Goal: Task Accomplishment & Management: Manage account settings

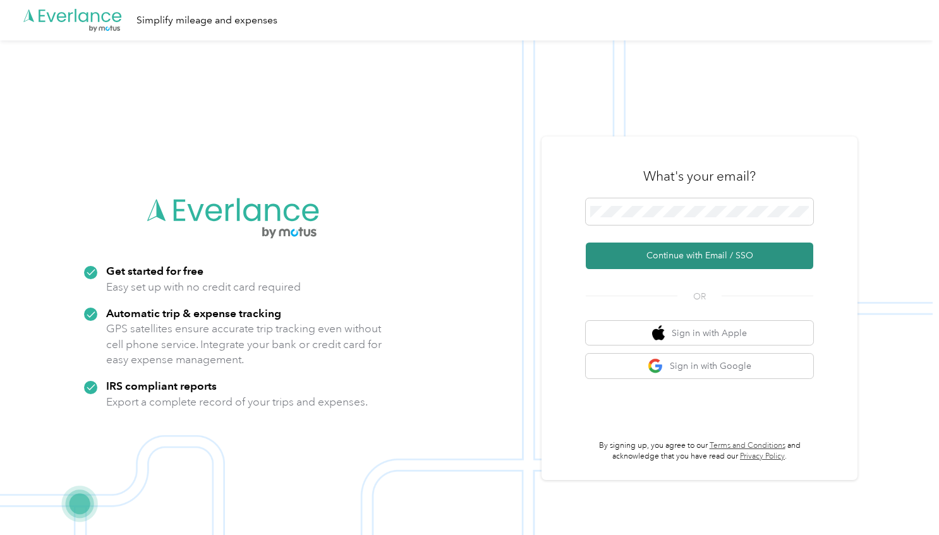
click at [640, 255] on button "Continue with Email / SSO" at bounding box center [699, 256] width 227 height 27
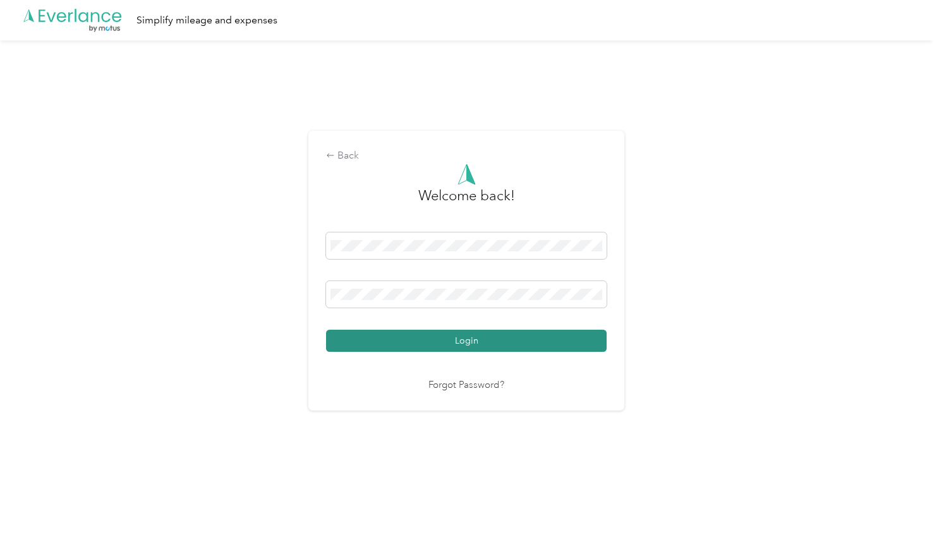
click at [510, 343] on button "Login" at bounding box center [466, 341] width 280 height 22
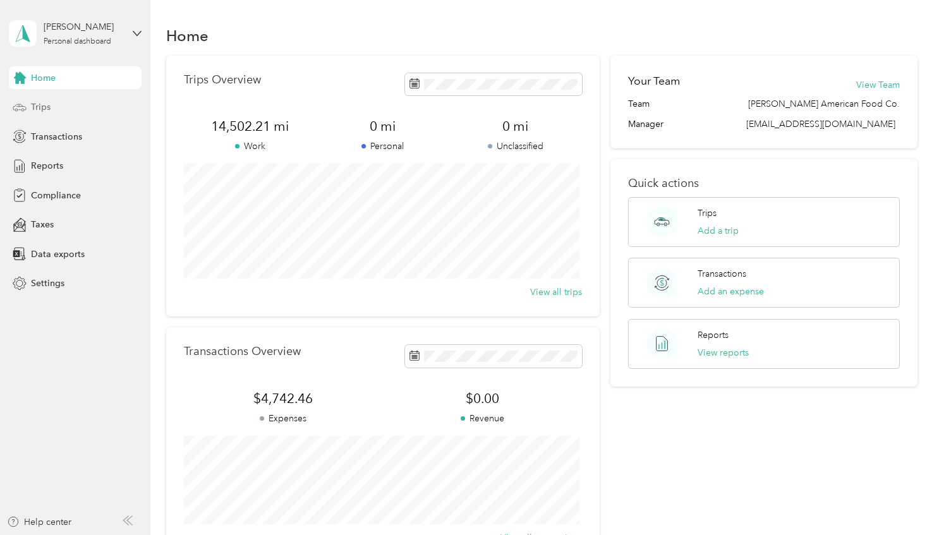
click at [42, 107] on span "Trips" at bounding box center [41, 106] width 20 height 13
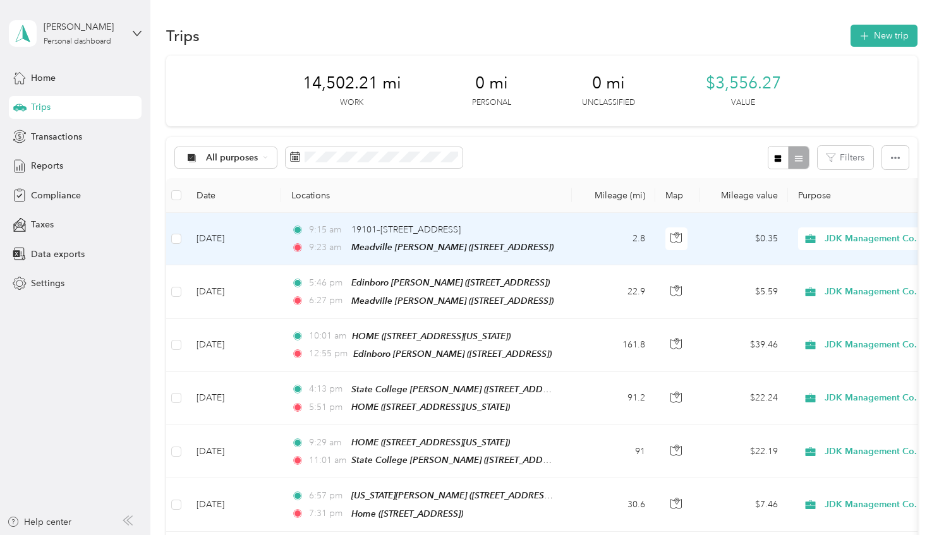
click at [588, 236] on td "2.8" at bounding box center [613, 239] width 83 height 52
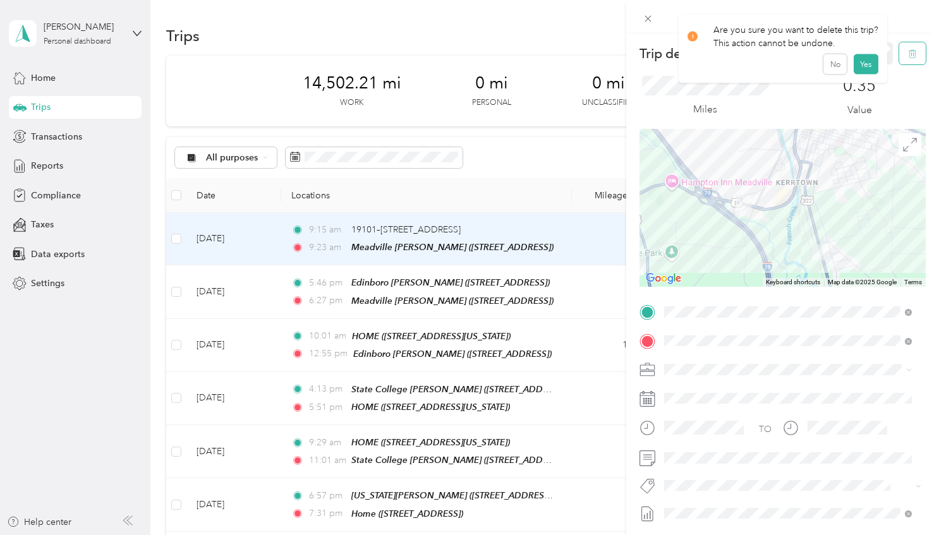
click at [908, 56] on icon "button" at bounding box center [912, 53] width 9 height 9
click at [858, 72] on button "Yes" at bounding box center [865, 69] width 25 height 20
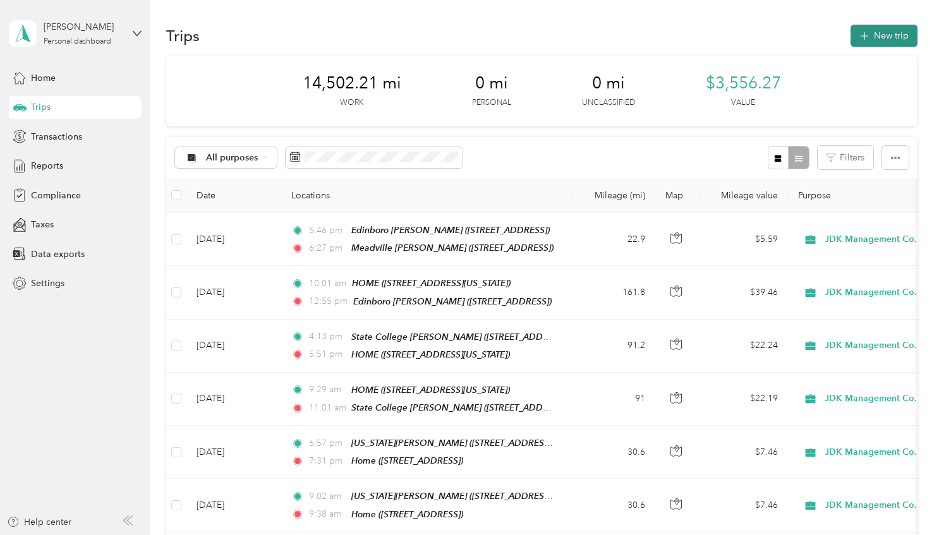
click at [873, 34] on button "New trip" at bounding box center [883, 36] width 67 height 22
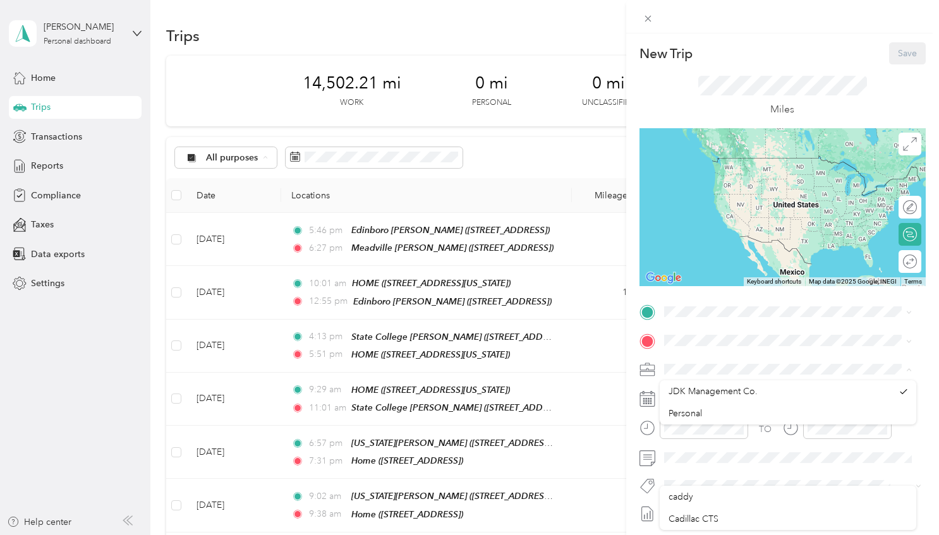
scroll to position [309, 0]
click at [832, 35] on div "New Trip Save This trip cannot be edited because it is either under review, app…" at bounding box center [782, 300] width 313 height 535
click at [694, 383] on div "Home [STREET_ADDRESS]" at bounding box center [762, 369] width 150 height 27
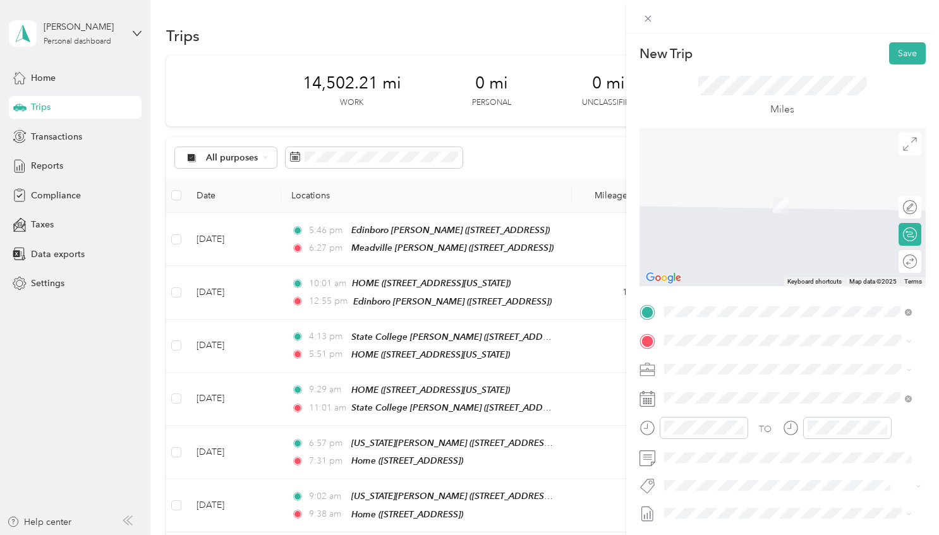
click at [678, 330] on span at bounding box center [792, 340] width 266 height 20
click at [732, 490] on span "[STREET_ADDRESS][US_STATE]" at bounding box center [750, 484] width 126 height 11
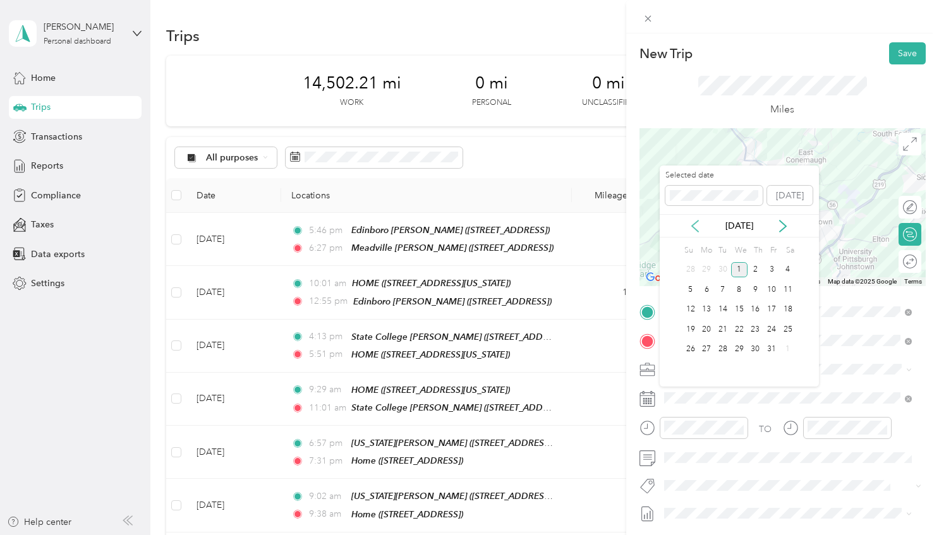
click at [692, 227] on icon at bounding box center [695, 225] width 6 height 11
click at [689, 350] on div "28" at bounding box center [690, 350] width 16 height 16
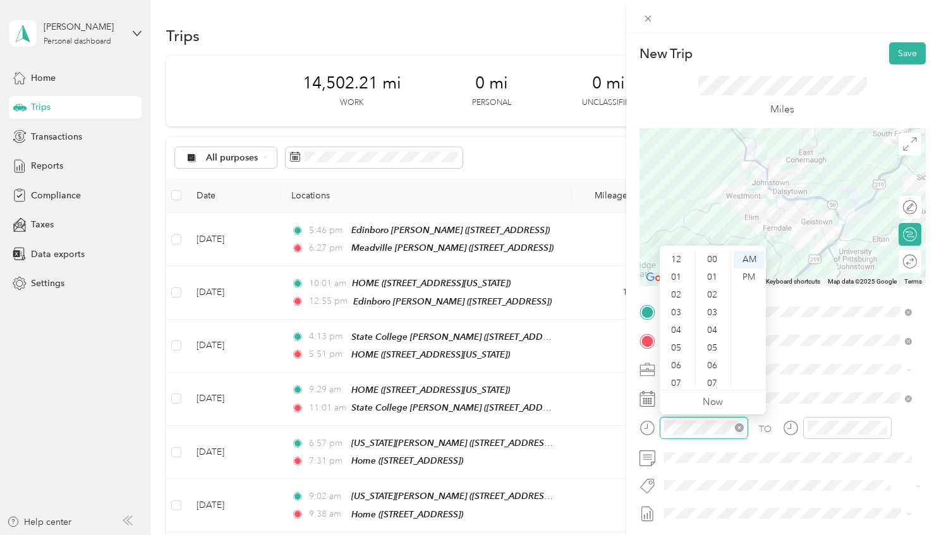
scroll to position [76, 0]
click at [682, 323] on div "08" at bounding box center [677, 325] width 30 height 18
click at [712, 372] on div "37" at bounding box center [713, 375] width 30 height 18
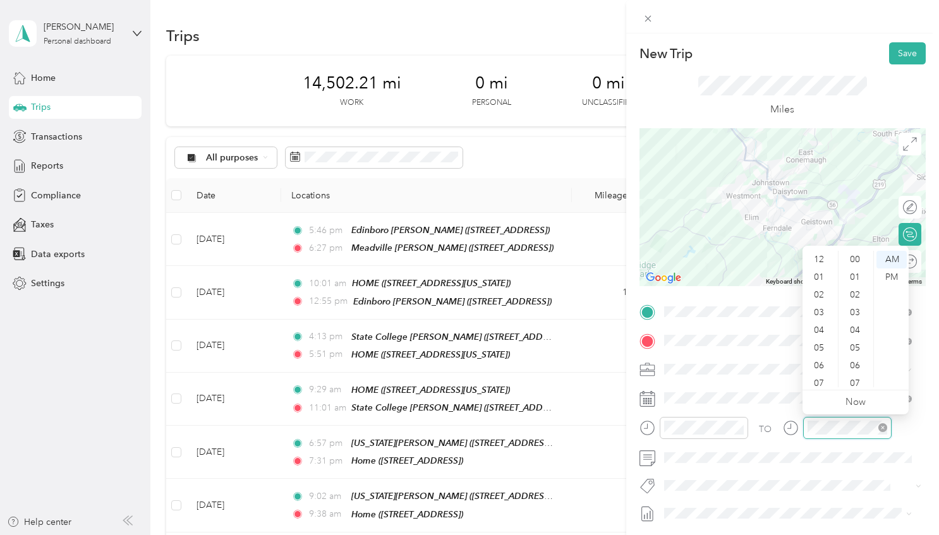
scroll to position [76, 0]
click at [819, 340] on div "09" at bounding box center [820, 343] width 30 height 18
click at [856, 299] on div "04" at bounding box center [856, 308] width 30 height 18
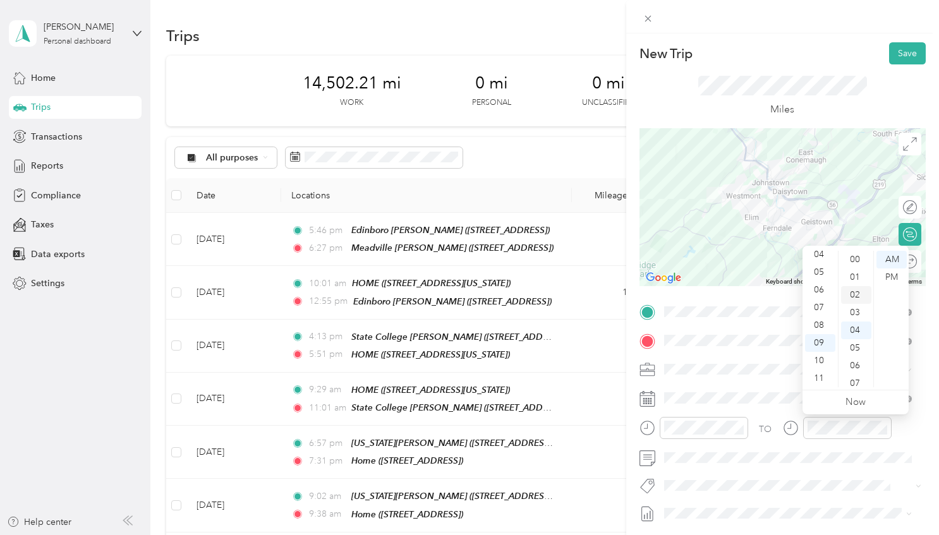
click at [855, 292] on div "02" at bounding box center [856, 295] width 30 height 18
click at [765, 360] on span at bounding box center [792, 369] width 266 height 20
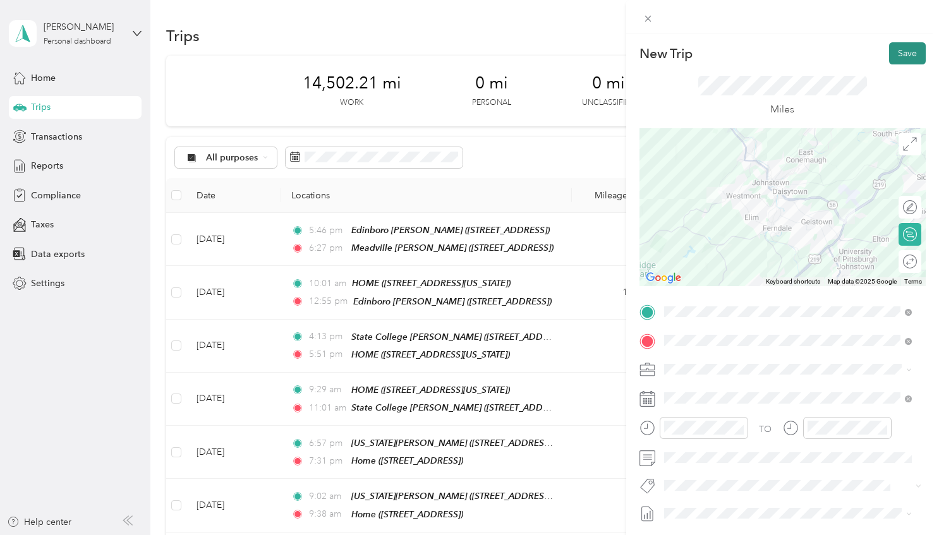
click at [894, 52] on button "Save" at bounding box center [907, 53] width 37 height 22
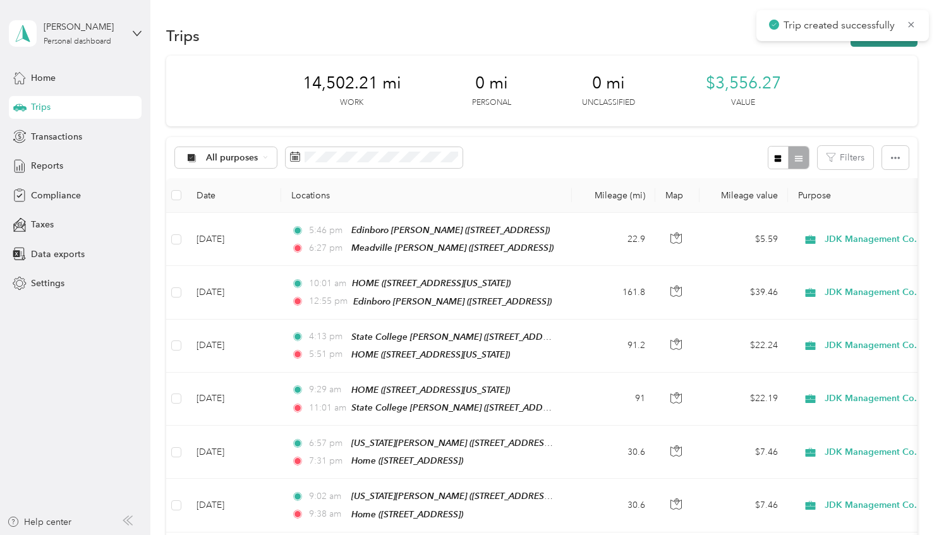
click at [868, 45] on button "New trip" at bounding box center [883, 36] width 67 height 22
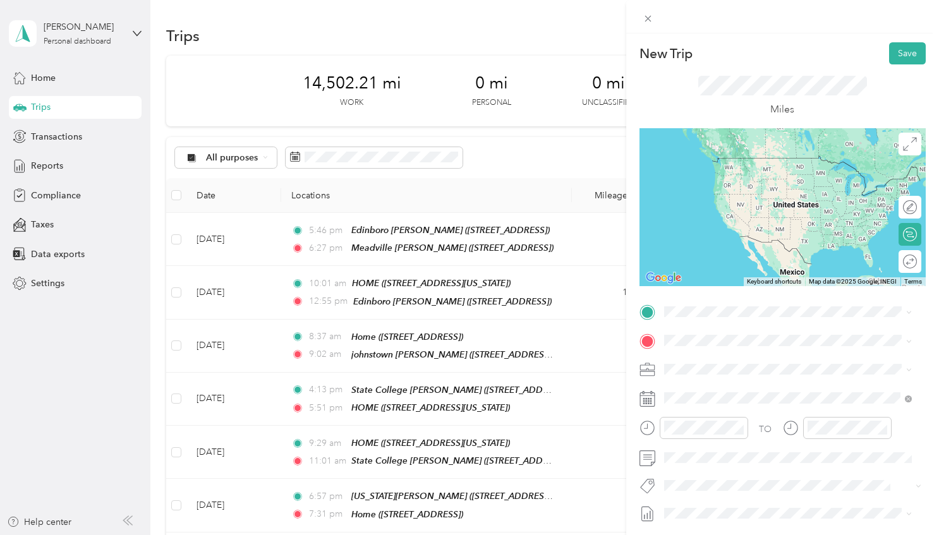
click at [732, 459] on span "[STREET_ADDRESS][US_STATE]" at bounding box center [750, 453] width 126 height 11
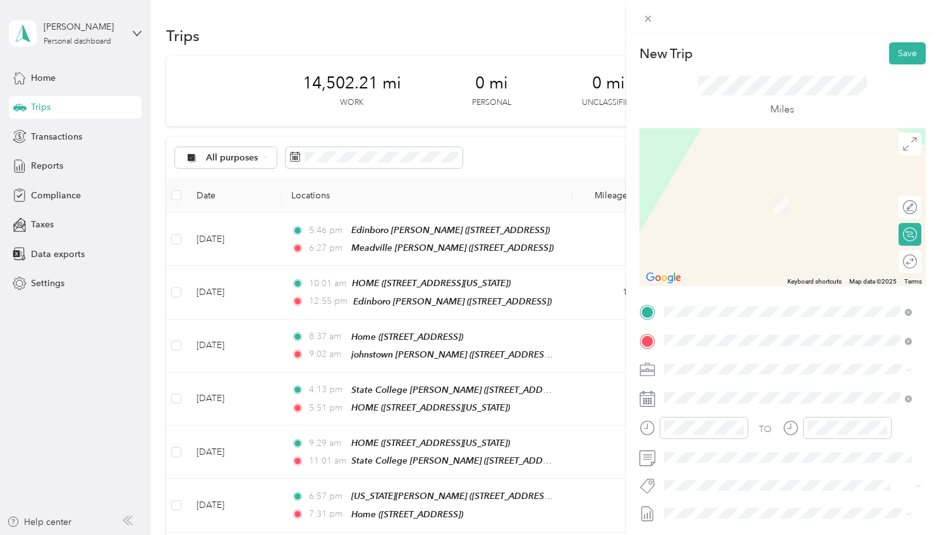
click at [726, 411] on div "Home [STREET_ADDRESS]" at bounding box center [762, 398] width 150 height 27
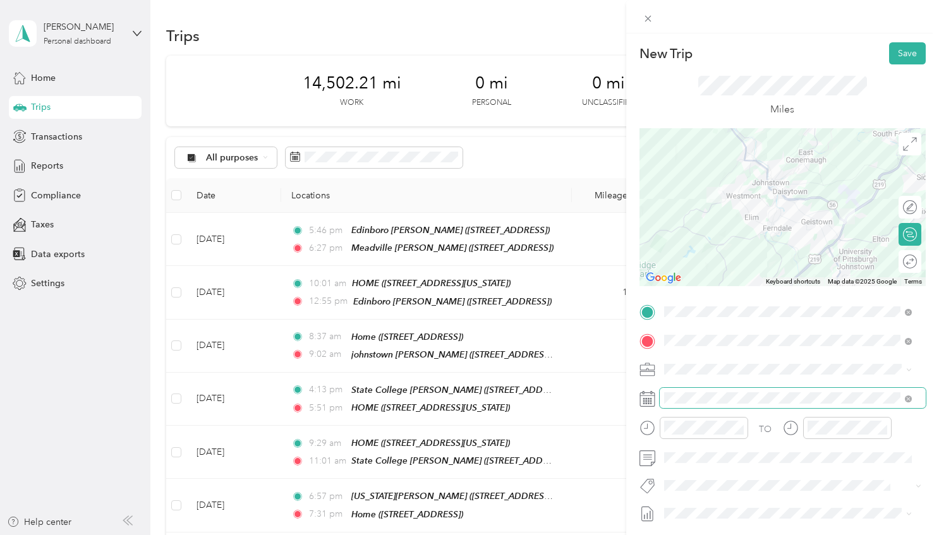
click at [695, 405] on span at bounding box center [792, 398] width 266 height 20
click at [695, 404] on span at bounding box center [792, 398] width 266 height 20
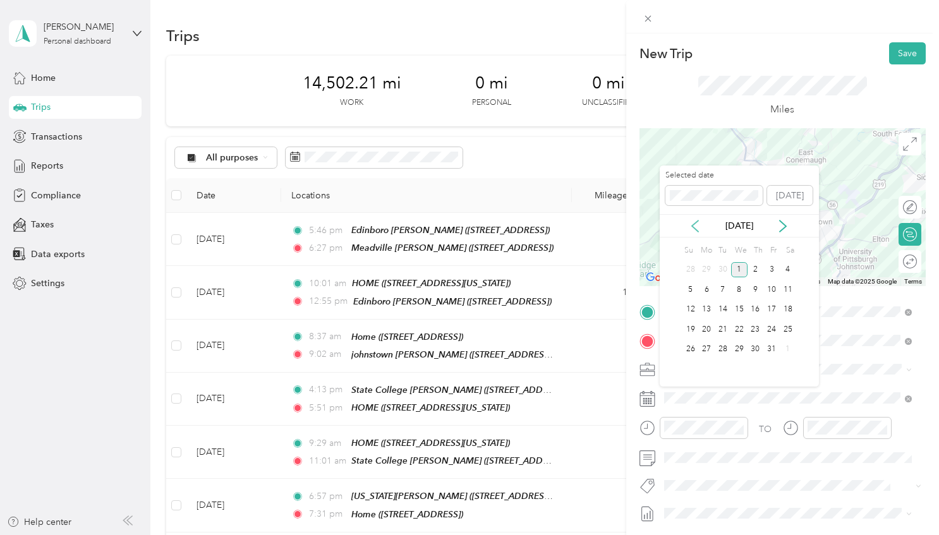
click at [694, 226] on icon at bounding box center [694, 226] width 13 height 13
click at [690, 348] on div "28" at bounding box center [690, 350] width 16 height 16
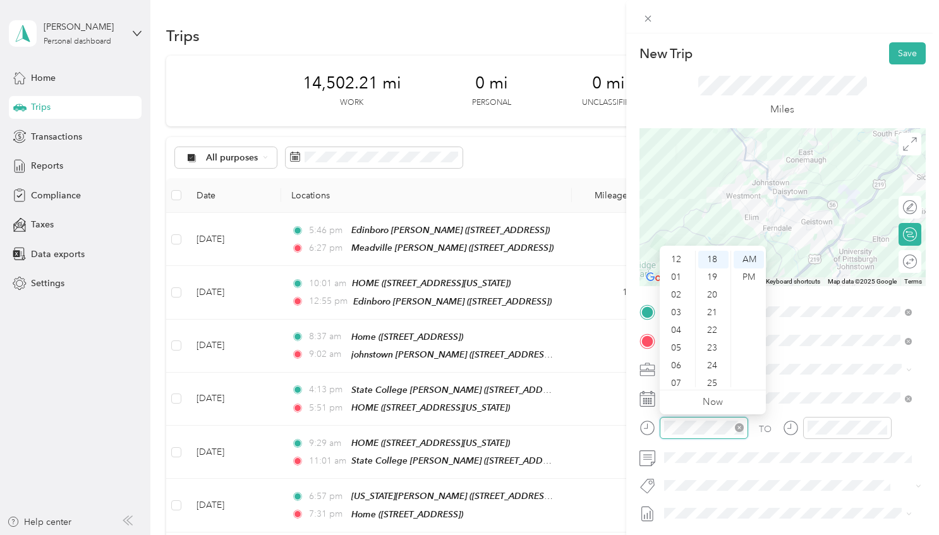
scroll to position [76, 0]
click at [680, 258] on div "04" at bounding box center [677, 255] width 30 height 18
click at [712, 257] on div "00" at bounding box center [713, 260] width 30 height 18
click at [748, 275] on div "PM" at bounding box center [748, 277] width 30 height 18
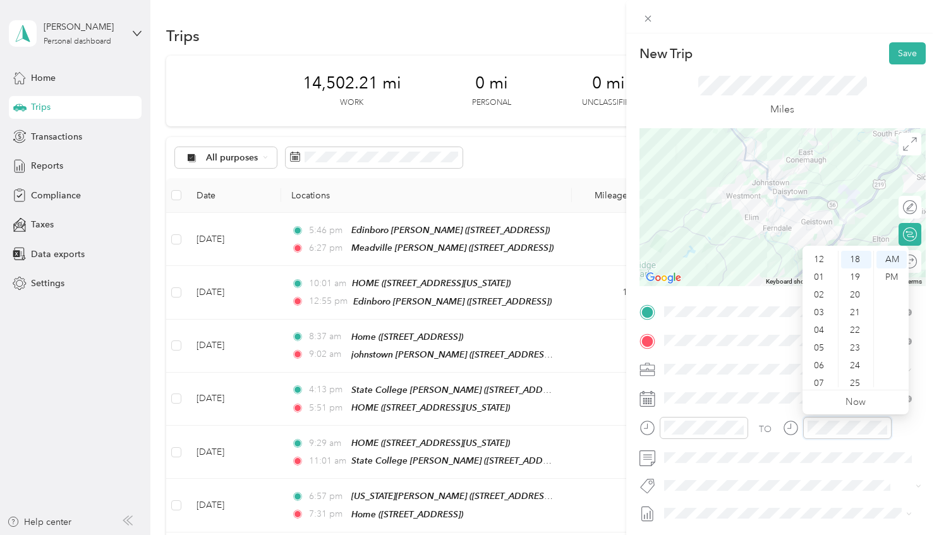
scroll to position [76, 0]
click at [821, 256] on div "04" at bounding box center [820, 255] width 30 height 18
click at [856, 294] on div "20" at bounding box center [856, 295] width 30 height 18
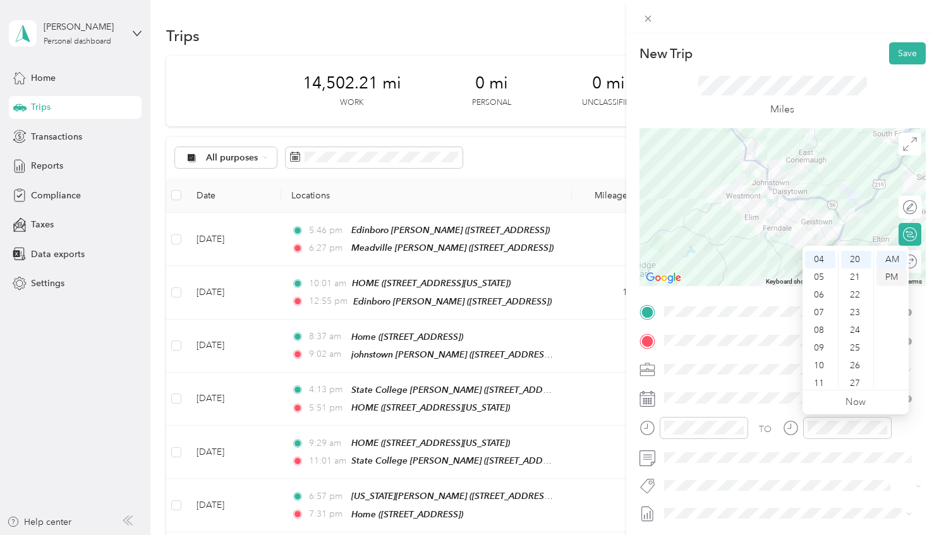
click at [895, 277] on div "PM" at bounding box center [891, 277] width 30 height 18
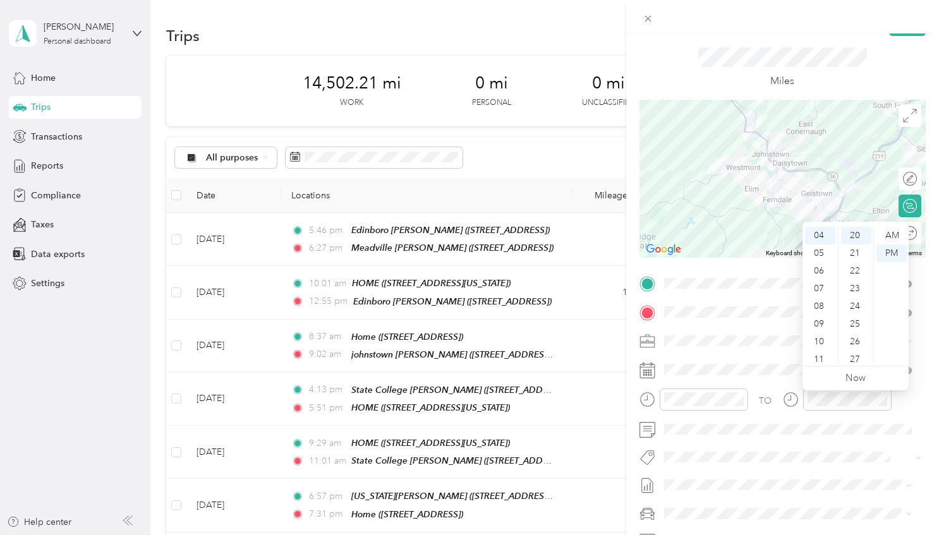
scroll to position [24, 0]
click at [666, 52] on div "Miles" at bounding box center [782, 72] width 286 height 64
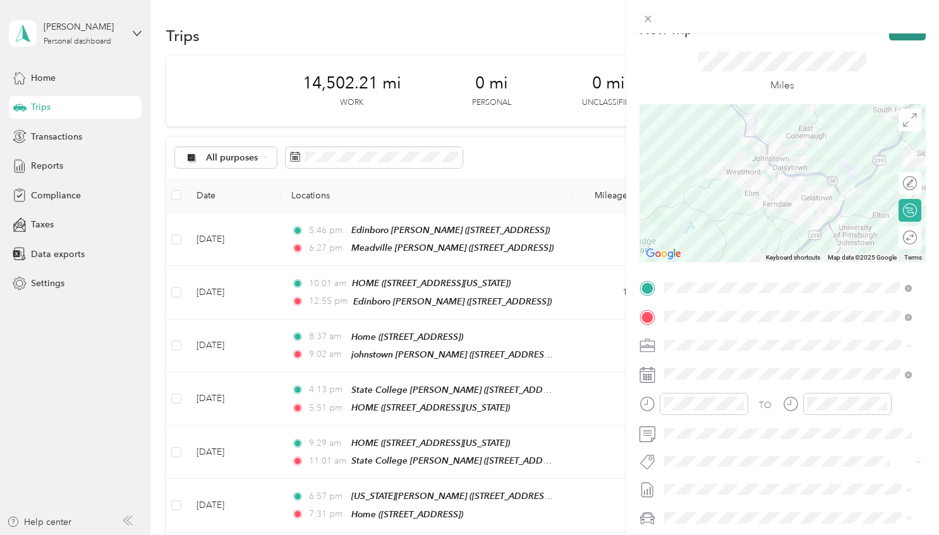
click at [894, 39] on button "Save" at bounding box center [907, 29] width 37 height 22
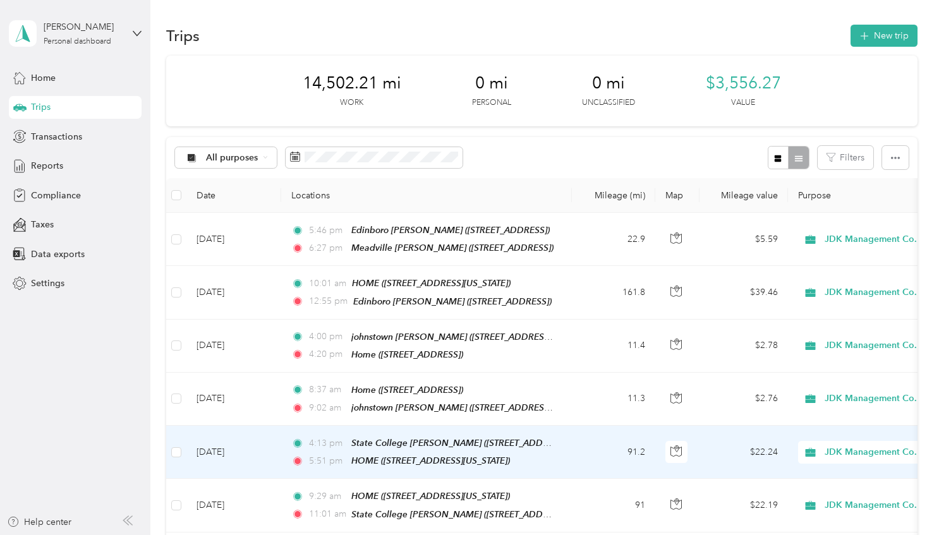
click at [259, 442] on td "[DATE]" at bounding box center [233, 452] width 95 height 53
click at [259, 534] on div at bounding box center [466, 535] width 932 height 0
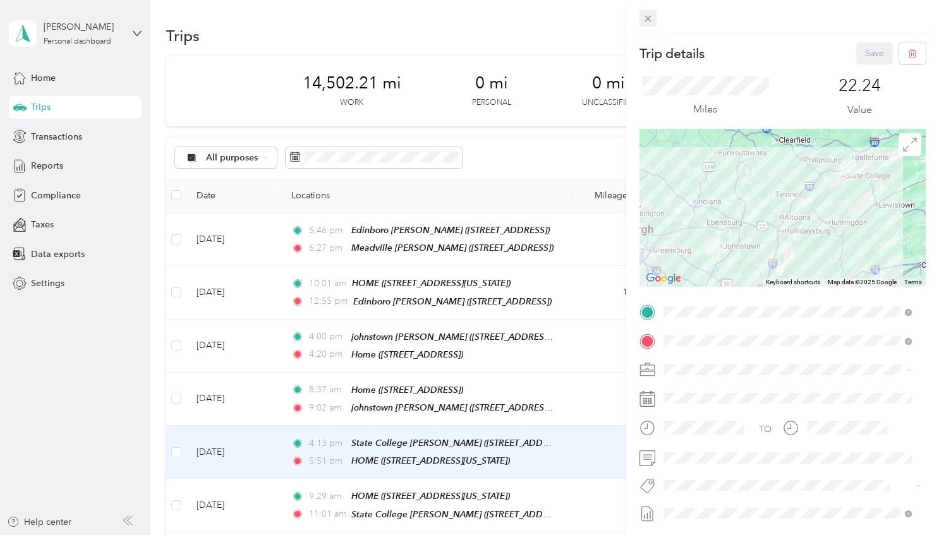
click at [652, 20] on icon at bounding box center [647, 18] width 11 height 11
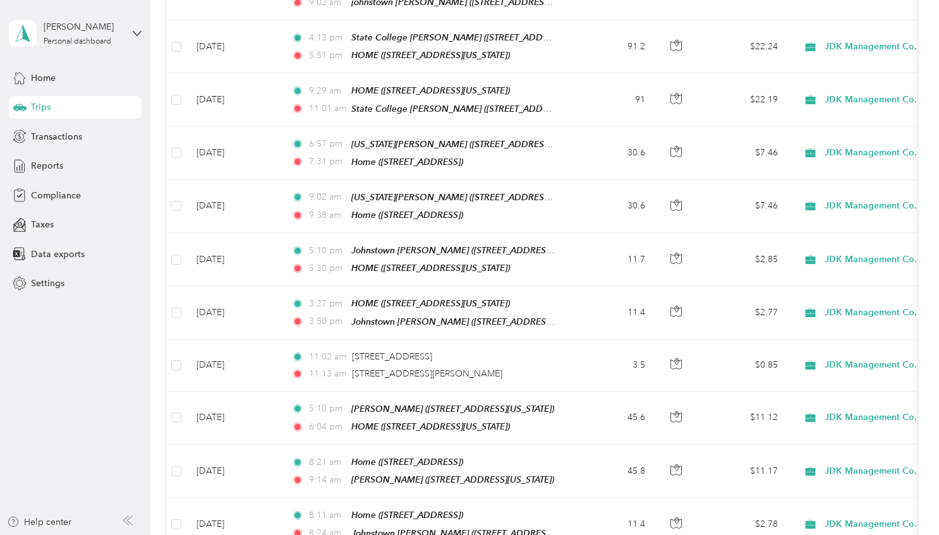
scroll to position [409, 0]
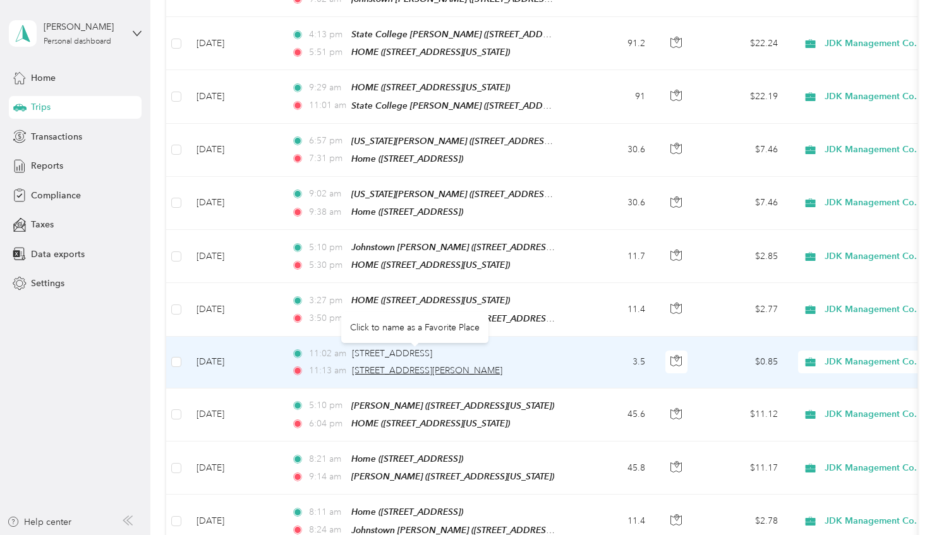
click at [414, 365] on span "[STREET_ADDRESS][PERSON_NAME]" at bounding box center [427, 370] width 150 height 11
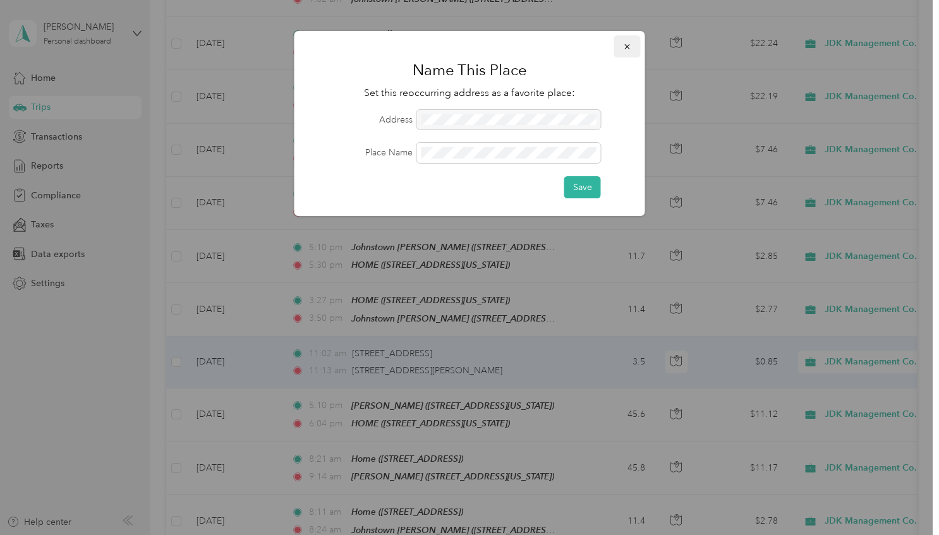
click at [628, 44] on icon "button" at bounding box center [627, 46] width 9 height 9
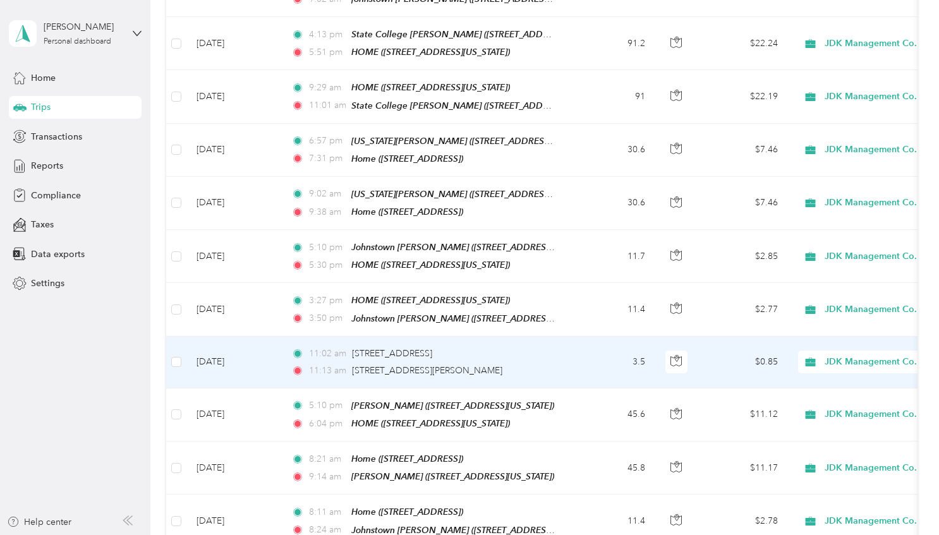
click at [582, 344] on td "3.5" at bounding box center [613, 363] width 83 height 52
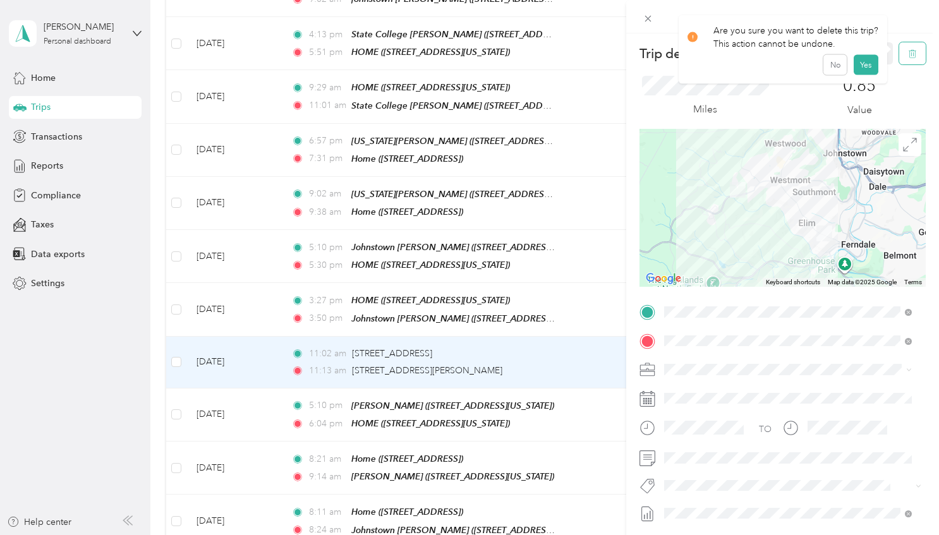
click at [908, 50] on icon "button" at bounding box center [912, 53] width 9 height 9
click at [867, 69] on button "Yes" at bounding box center [865, 69] width 25 height 20
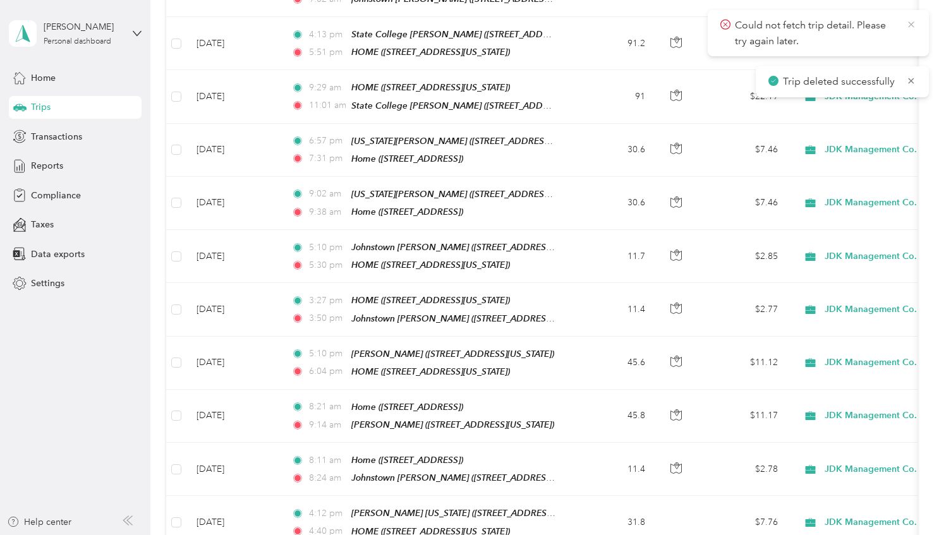
click at [911, 22] on icon at bounding box center [911, 24] width 10 height 11
click at [906, 26] on icon at bounding box center [911, 24] width 10 height 11
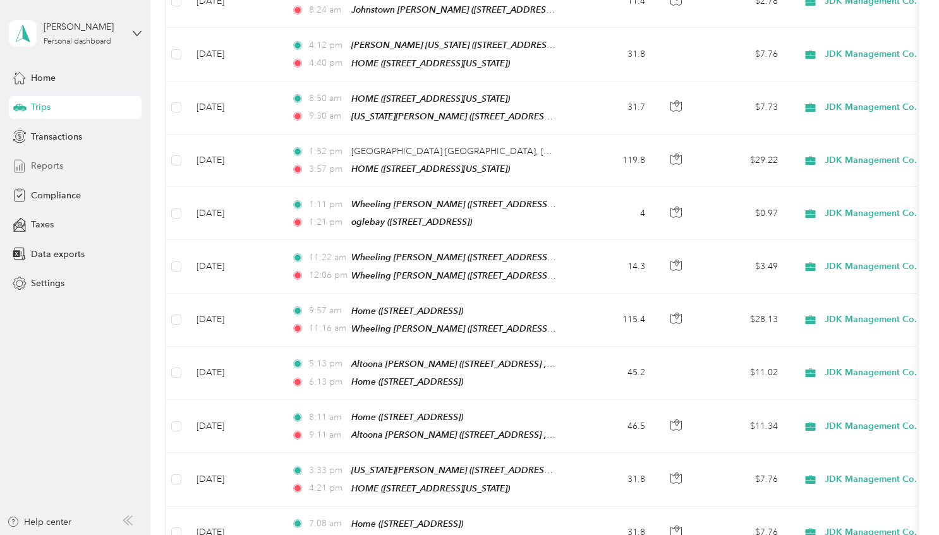
click at [40, 159] on div "Reports" at bounding box center [75, 166] width 133 height 23
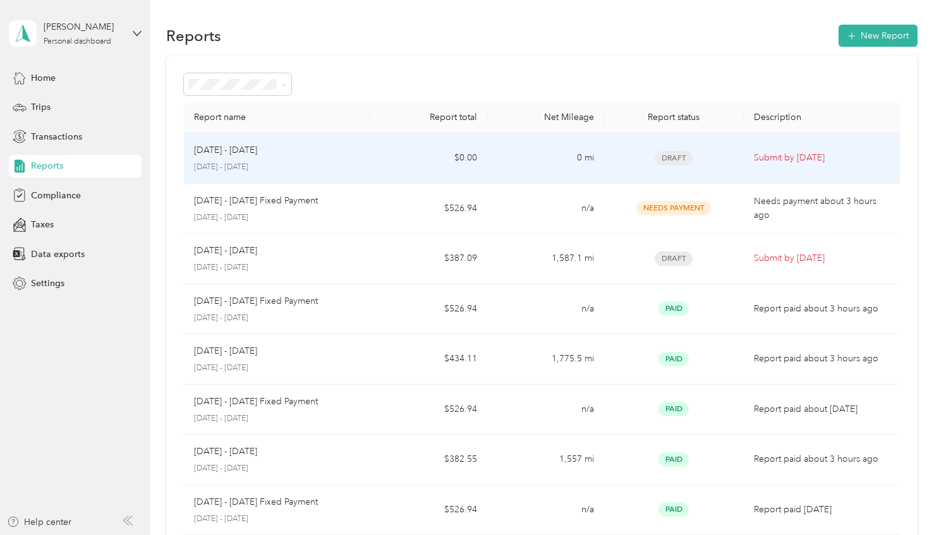
click at [656, 169] on td "Draft" at bounding box center [674, 158] width 140 height 51
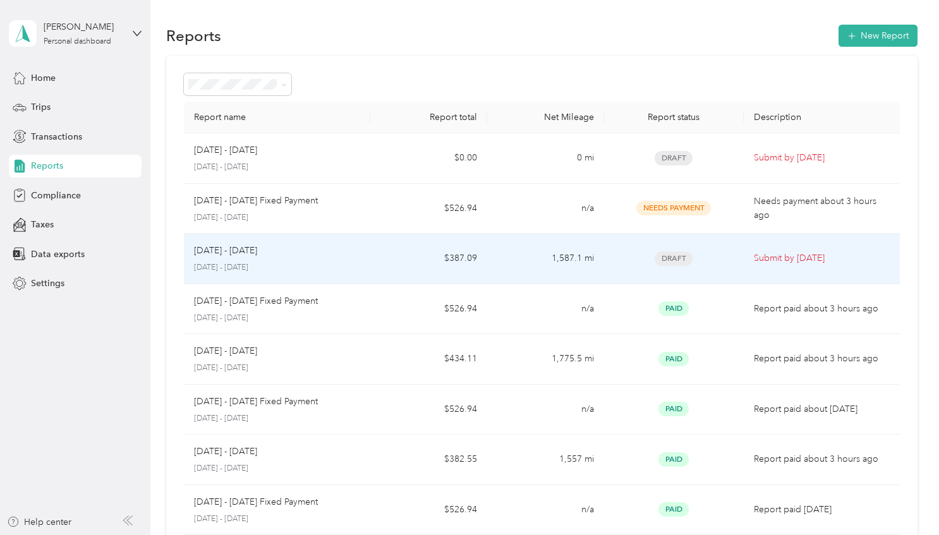
click at [754, 254] on p "Submit by [DATE]" at bounding box center [821, 258] width 135 height 14
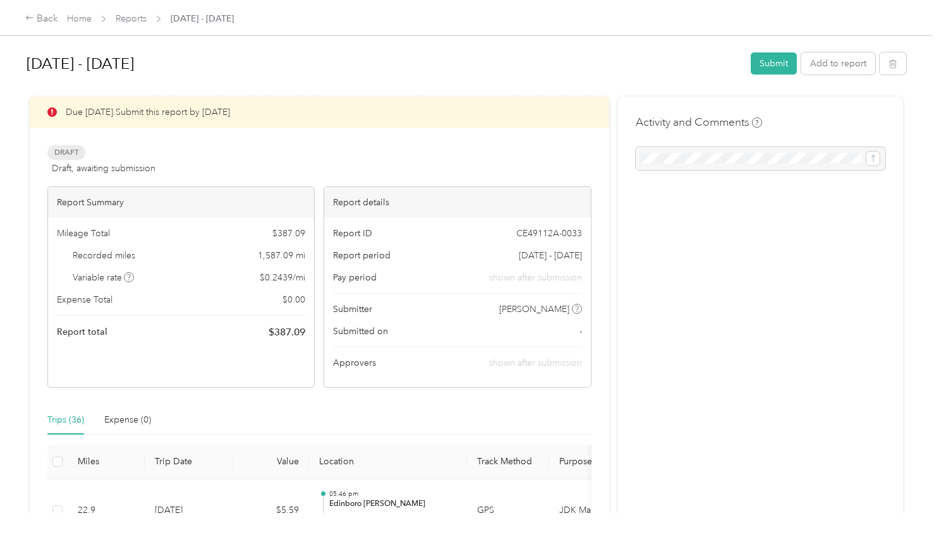
click at [904, 432] on div "[DATE] - [DATE] Submit Add to report Due [DATE]. Submit this report by [DATE] D…" at bounding box center [466, 256] width 932 height 513
click at [760, 70] on button "Submit" at bounding box center [773, 63] width 46 height 22
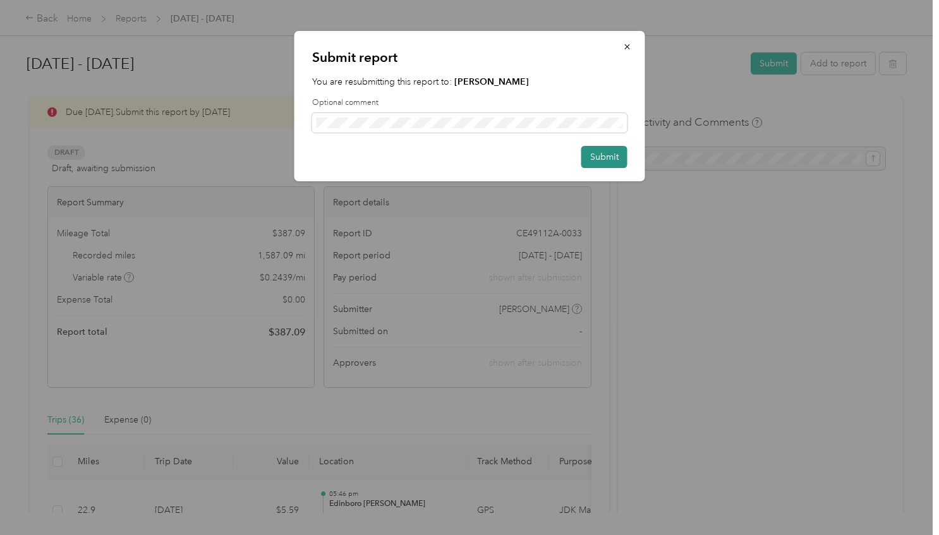
click at [616, 157] on button "Submit" at bounding box center [604, 157] width 46 height 22
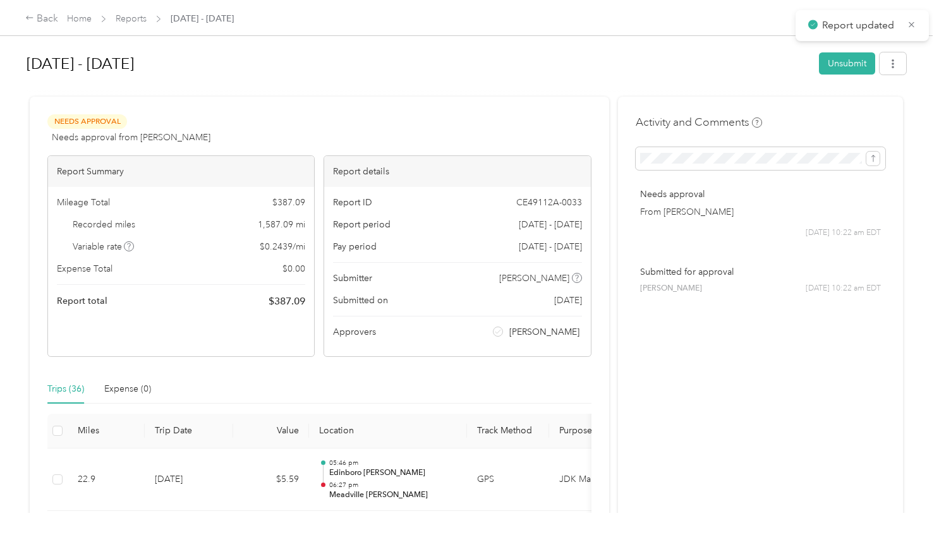
click at [398, 71] on h1 "[DATE] - [DATE]" at bounding box center [418, 64] width 783 height 30
